Goal: Browse casually: Explore the website without a specific task or goal

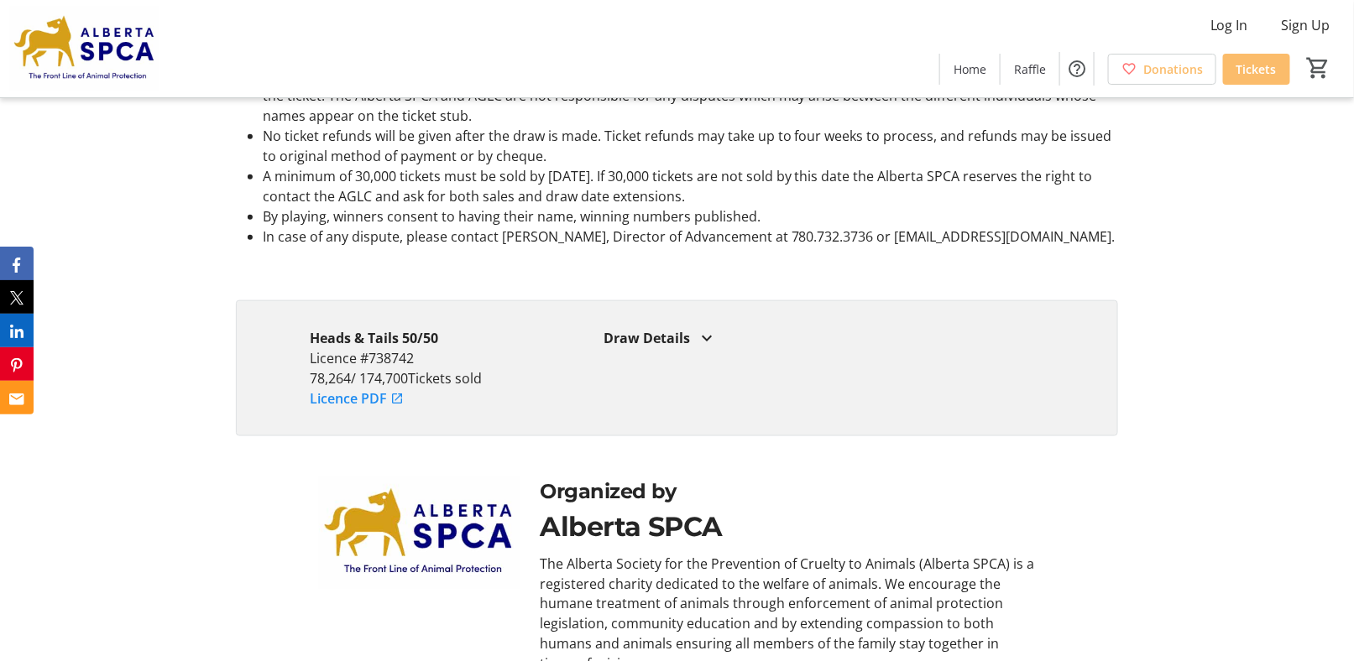
scroll to position [3073, 0]
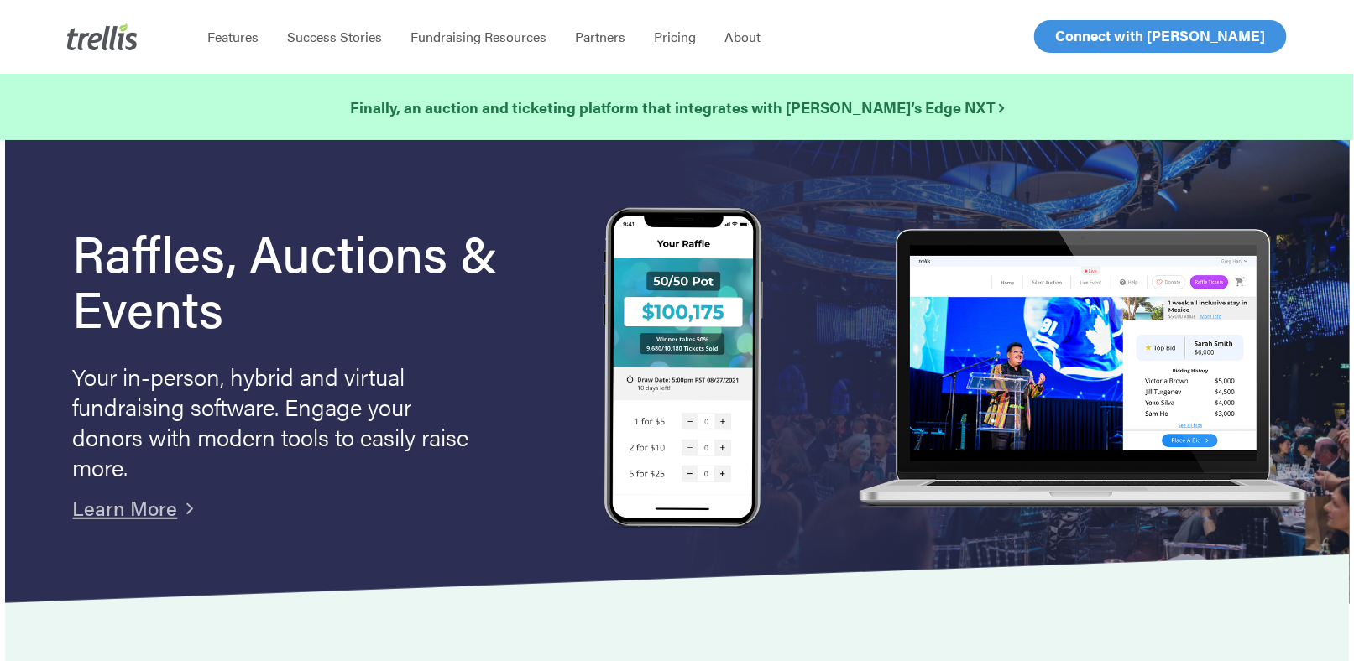
click at [1068, 32] on span "Log In" at bounding box center [1074, 36] width 40 height 20
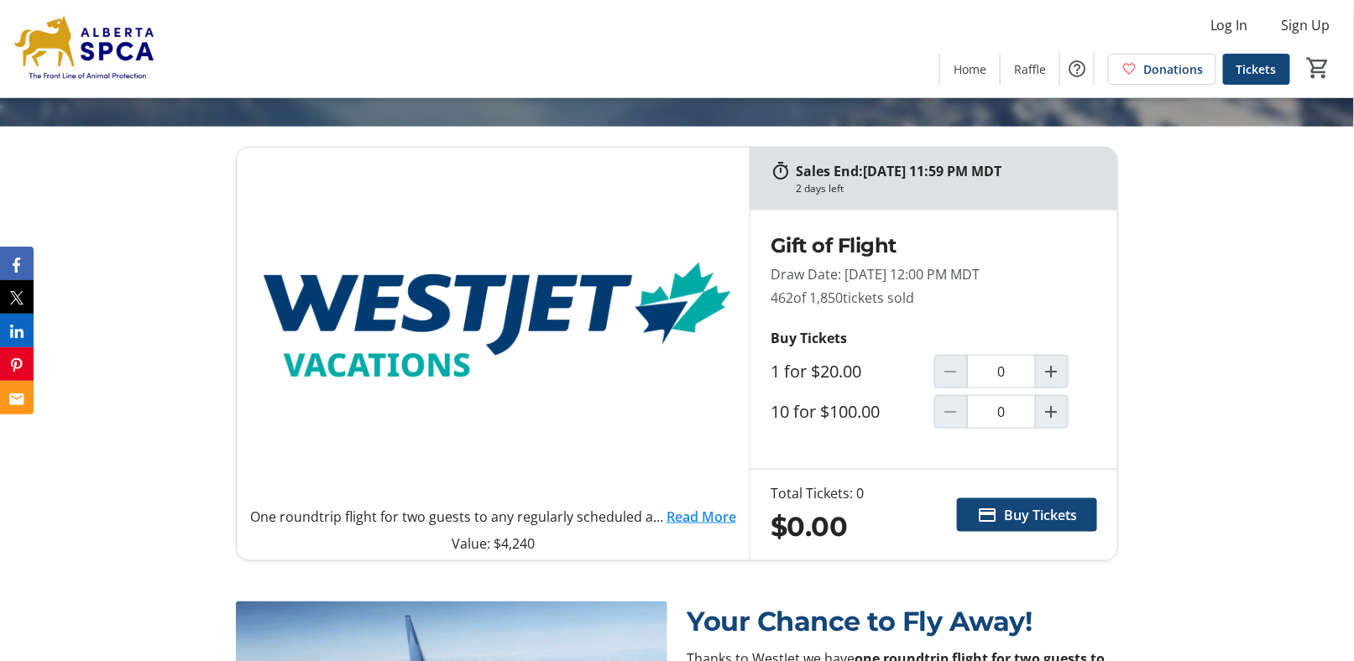
scroll to position [671, 0]
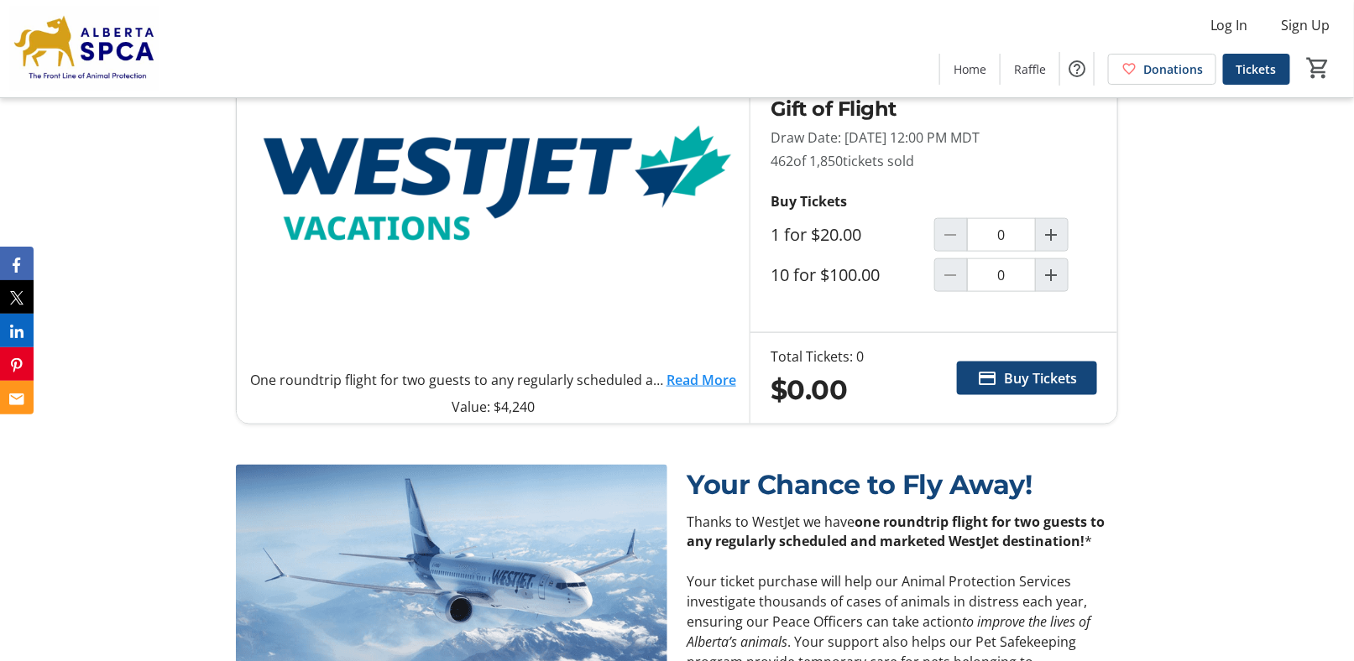
click at [703, 383] on link "Read More" at bounding box center [701, 380] width 70 height 20
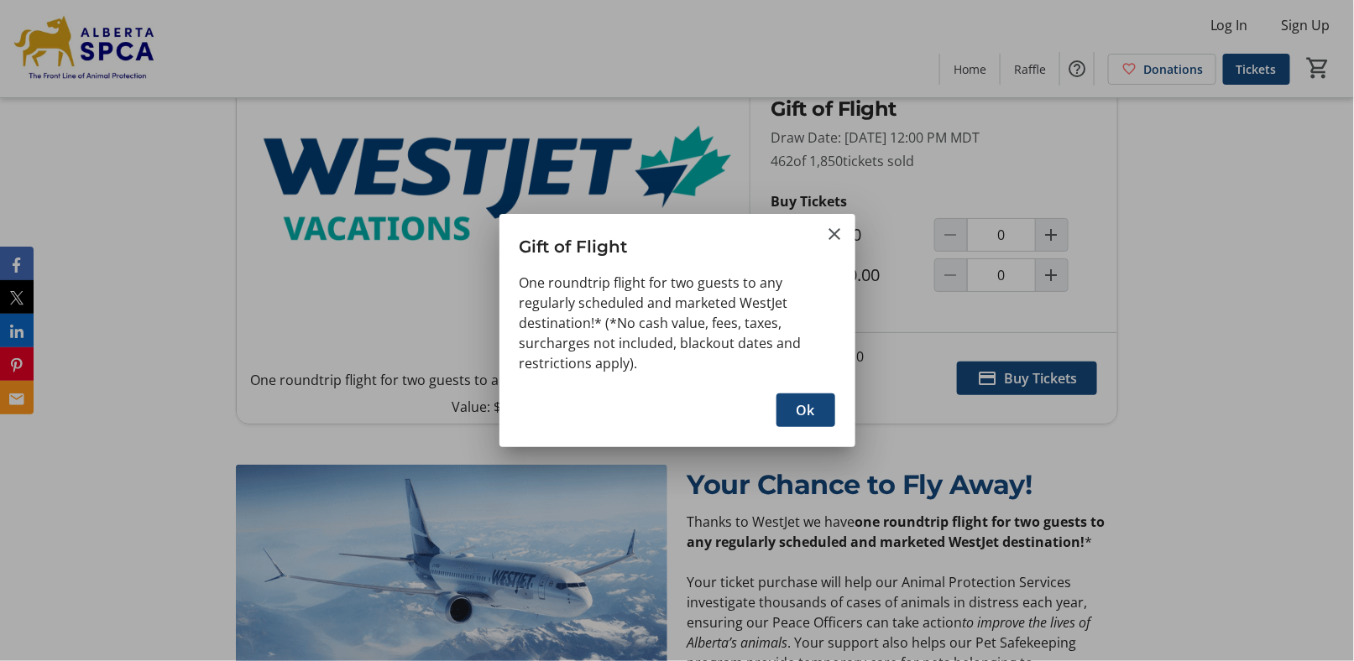
scroll to position [0, 0]
click at [820, 412] on span "button" at bounding box center [805, 410] width 59 height 40
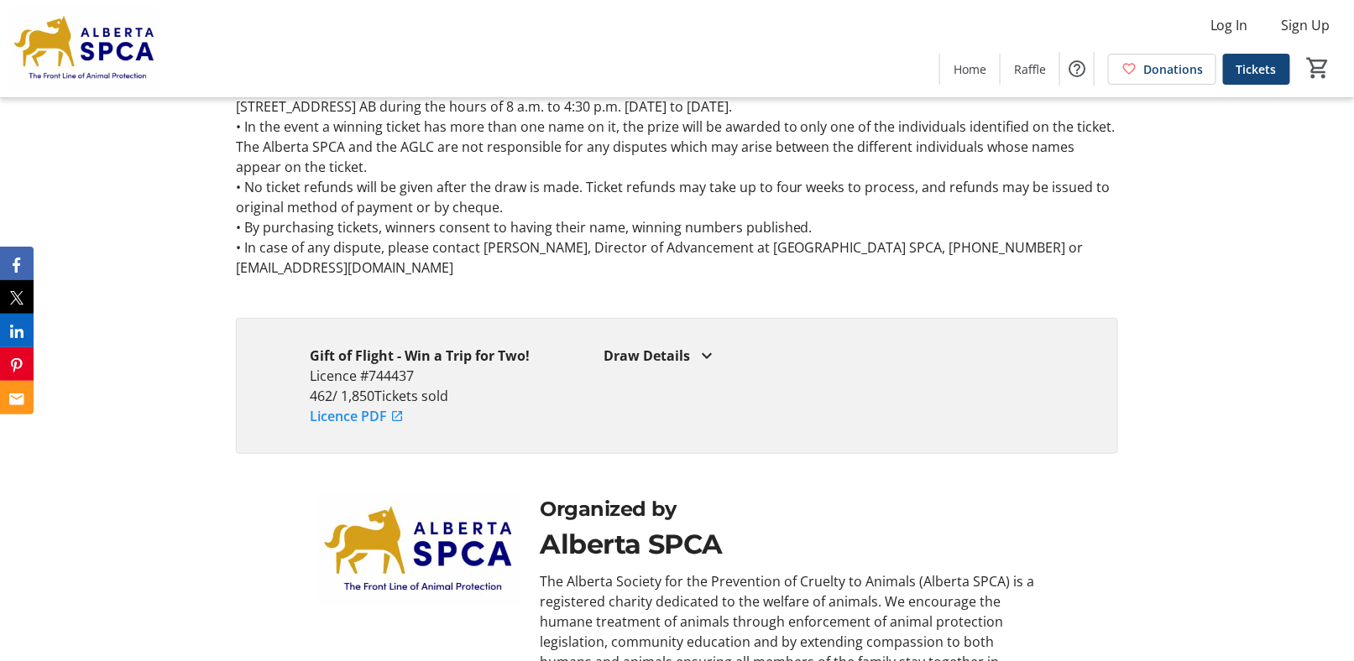
scroll to position [2542, 0]
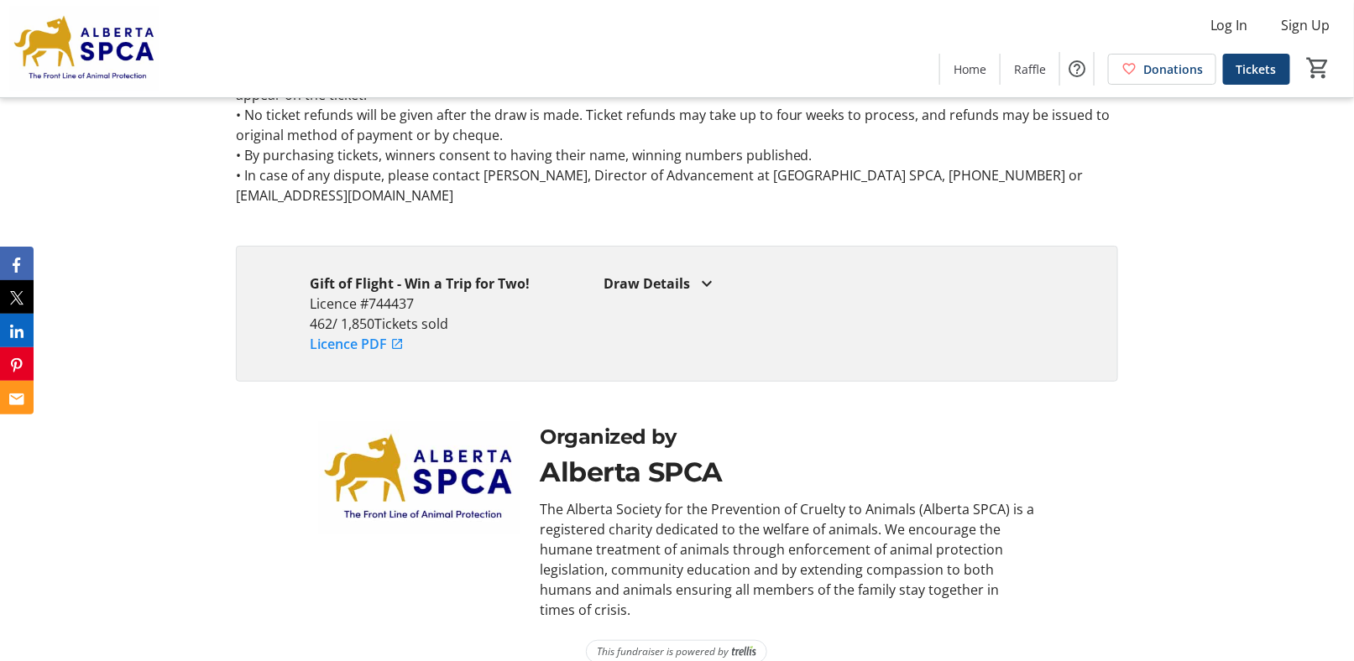
click at [709, 274] on mat-icon at bounding box center [707, 284] width 20 height 20
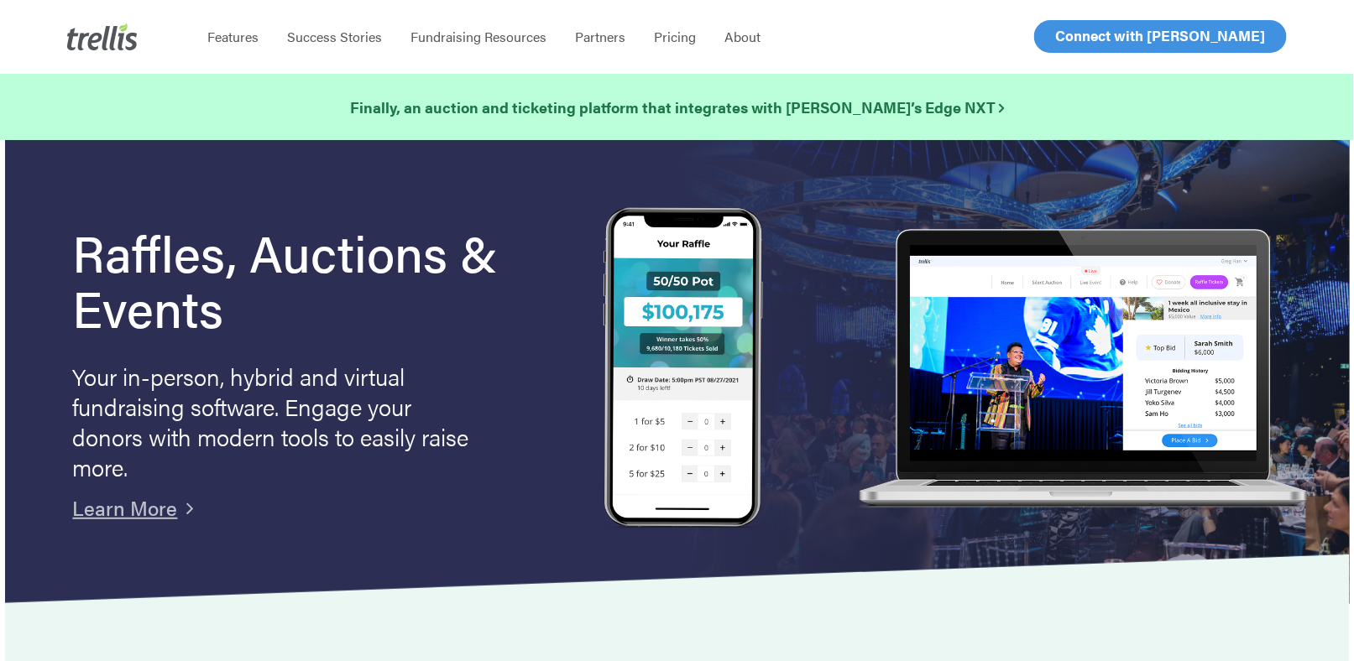
click at [1079, 44] on span "Log In" at bounding box center [1074, 36] width 40 height 20
